Goal: Find specific page/section

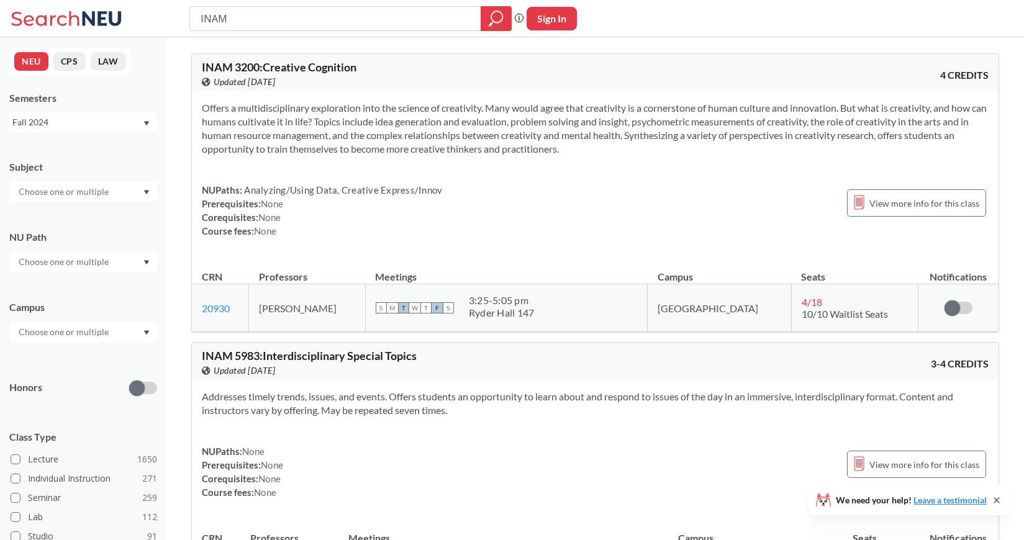
click at [86, 124] on div "Fall 2024" at bounding box center [77, 122] width 130 height 14
click at [93, 151] on div "Fall 2025" at bounding box center [86, 150] width 140 height 14
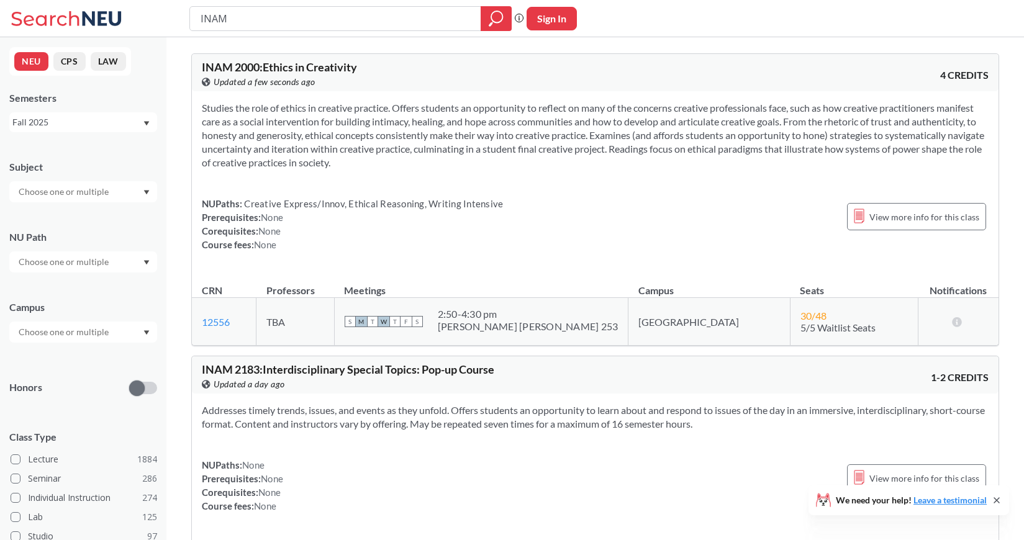
click at [269, 25] on input "INAM" at bounding box center [335, 18] width 273 height 21
click at [268, 24] on input "INAM" at bounding box center [335, 18] width 273 height 21
type input "11330"
